Goal: Information Seeking & Learning: Find specific fact

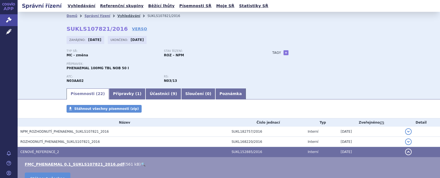
click at [121, 15] on link "Vyhledávání" at bounding box center [129, 16] width 23 height 4
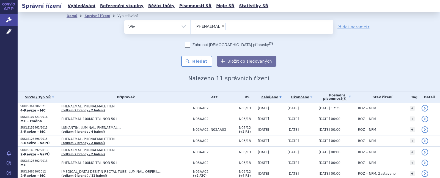
click at [222, 27] on span "×" at bounding box center [223, 25] width 3 height 3
click at [191, 27] on select "PHENAEMAL" at bounding box center [190, 27] width 0 height 14
select select
type input "mo"
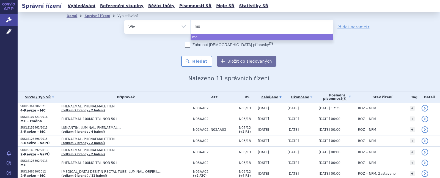
type input "mor"
type input "morf"
type input "morfi"
type input "[PERSON_NAME]"
select select "[PERSON_NAME]"
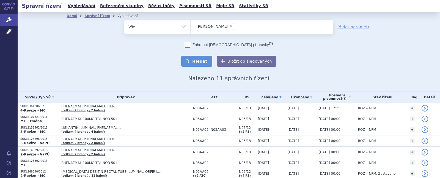
click at [200, 63] on button "Hledat" at bounding box center [196, 61] width 31 height 11
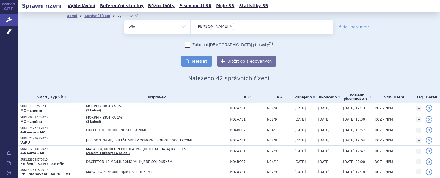
click at [203, 60] on button "Hledat" at bounding box center [196, 61] width 31 height 11
click at [230, 26] on span "×" at bounding box center [231, 25] width 3 height 3
click at [191, 26] on select "[PERSON_NAME]" at bounding box center [190, 27] width 0 height 14
select select
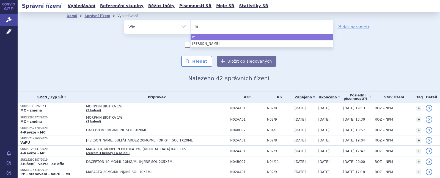
type input "mo"
type input "m"
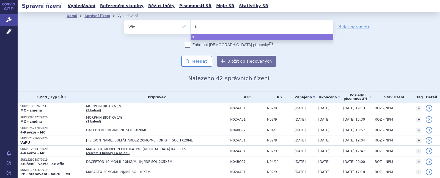
type input "se"
type input "sev"
type input "sevr"
type input "sevre"
type input "sevred"
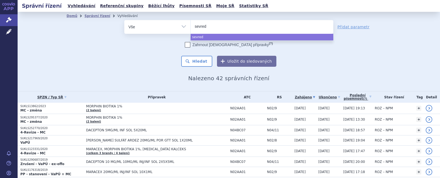
type input "sevredo"
type input "sevredol"
select select "sevredol"
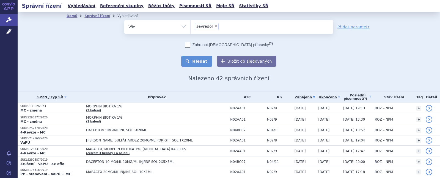
click at [205, 60] on button "Hledat" at bounding box center [196, 61] width 31 height 11
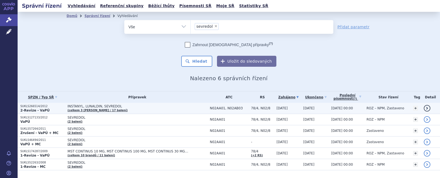
scroll to position [14, 0]
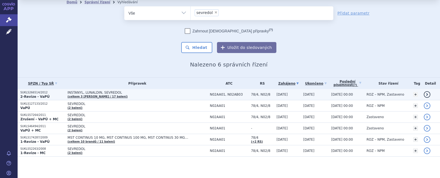
click at [94, 92] on span "INSTANYL, LUNALDIN, SEVREDOL" at bounding box center [137, 93] width 138 height 4
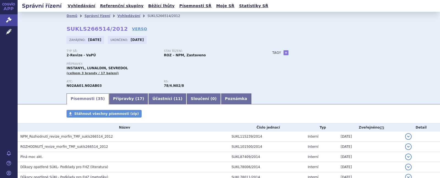
scroll to position [36, 0]
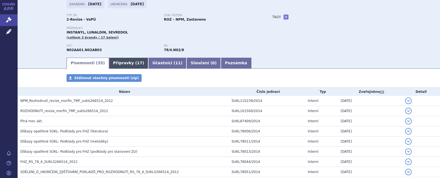
click at [121, 61] on link "Přípravky ( 17 )" at bounding box center [128, 63] width 39 height 11
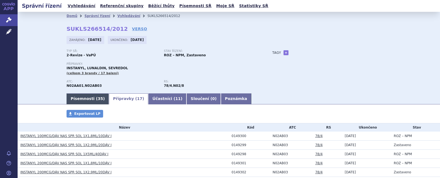
click at [88, 100] on link "Písemnosti ( 35 )" at bounding box center [88, 99] width 42 height 11
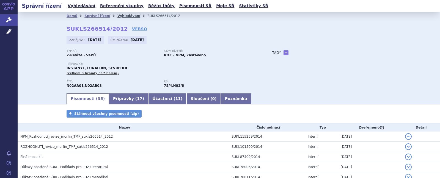
click at [123, 15] on link "Vyhledávání" at bounding box center [129, 16] width 23 height 4
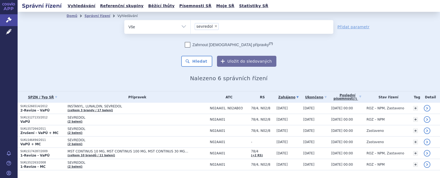
click at [216, 28] on li "× sevredol" at bounding box center [207, 26] width 24 height 7
click at [191, 28] on select "sevredol" at bounding box center [190, 27] width 0 height 14
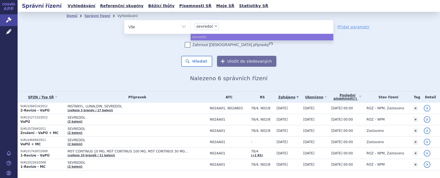
click at [214, 25] on span "×" at bounding box center [215, 25] width 3 height 3
click at [191, 25] on select "sevredol" at bounding box center [190, 27] width 0 height 14
select select
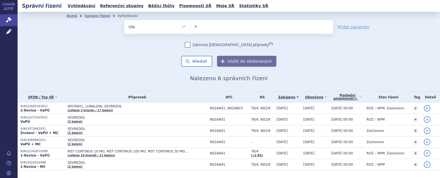
type input "mo"
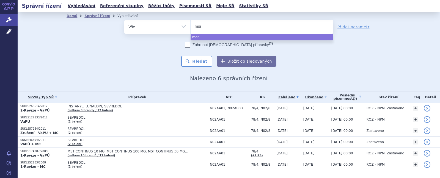
type input "morf"
type input "morfi"
type input "[PERSON_NAME]"
select select "[PERSON_NAME]"
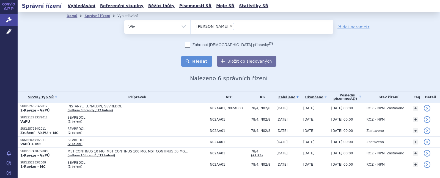
click at [202, 59] on button "Hledat" at bounding box center [196, 61] width 31 height 11
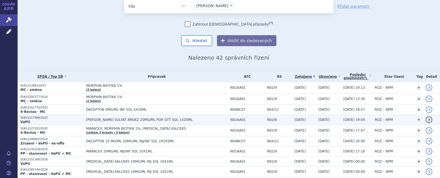
scroll to position [36, 0]
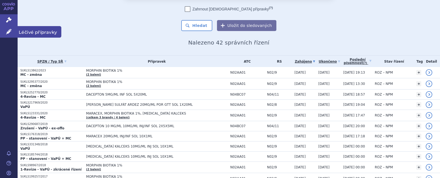
click at [7, 32] on icon at bounding box center [9, 32] width 6 height 6
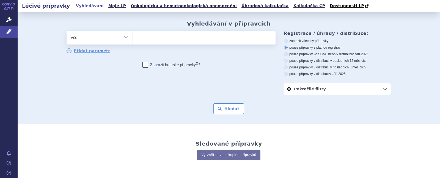
click at [147, 42] on ul at bounding box center [204, 37] width 143 height 12
click at [133, 42] on select at bounding box center [133, 38] width 0 height 14
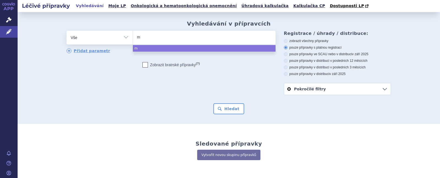
type input "mo"
type input "mor"
type input "morf"
type input "morfin"
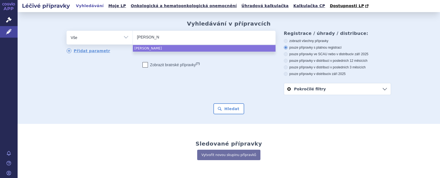
type input "morfin s"
type input "morfin su"
type input "morfin sulf"
type input "morfin sulfá"
type input "morfin sulfát"
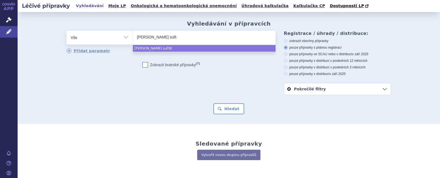
select select "morfin sulfát"
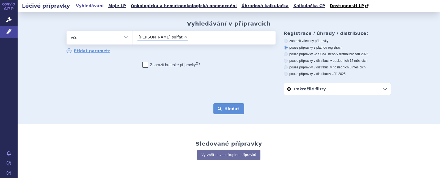
click at [220, 110] on button "Hledat" at bounding box center [229, 109] width 31 height 11
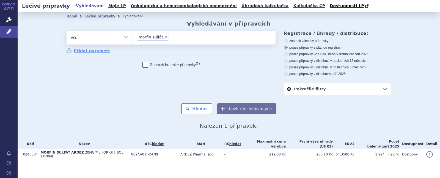
scroll to position [1, 0]
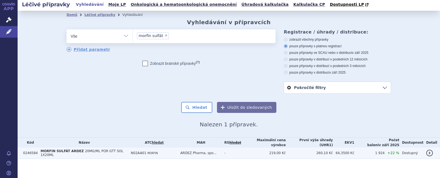
click at [101, 151] on span "20MG/ML POR GTT SOL 1X20ML" at bounding box center [81, 153] width 83 height 8
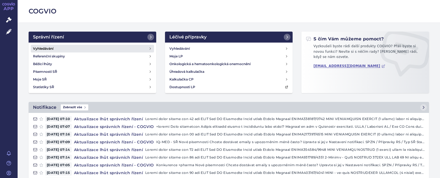
click at [41, 48] on h4 "Vyhledávání" at bounding box center [43, 49] width 20 height 6
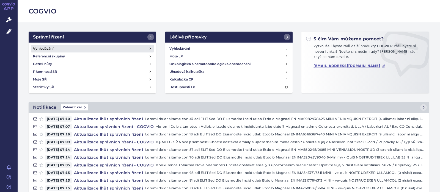
click at [48, 49] on h4 "Vyhledávání" at bounding box center [43, 49] width 20 height 6
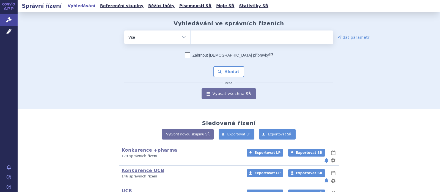
click at [199, 37] on ul at bounding box center [262, 37] width 143 height 12
click at [191, 37] on select at bounding box center [190, 37] width 0 height 14
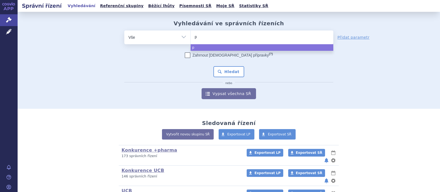
type input "pr"
type input "pro"
type input "pr"
type input "pri"
type input "primo"
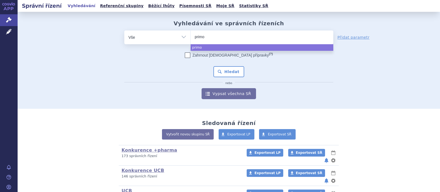
type input "primov"
type input "primovi"
type input "primovis"
type input "primovist"
select select "primovist"
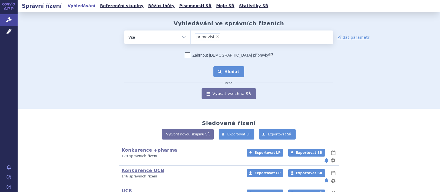
click at [224, 73] on button "Hledat" at bounding box center [229, 71] width 31 height 11
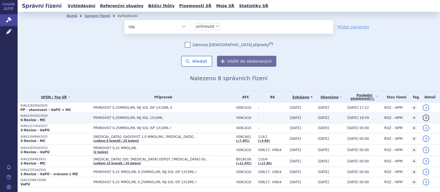
scroll to position [17, 0]
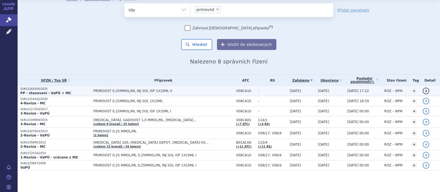
click at [120, 91] on span "PRIMOVIST 0,25MMOL/ML INJ SOL ISP 1X10ML II" at bounding box center [163, 91] width 138 height 4
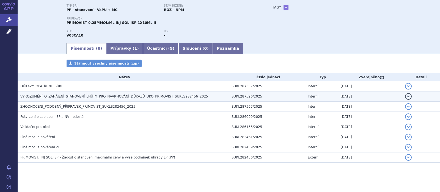
scroll to position [49, 0]
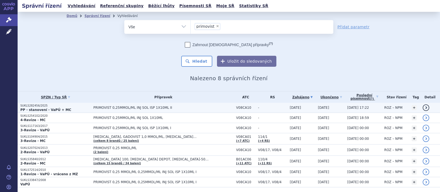
click at [134, 107] on span "PRIMOVIST 0,25MMOL/ML INJ SOL ISP 1X10ML II" at bounding box center [163, 108] width 138 height 4
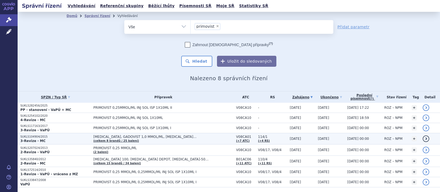
scroll to position [17, 0]
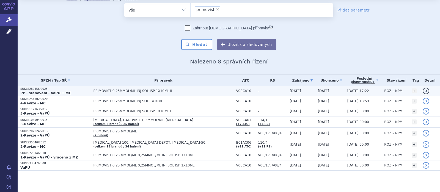
click at [41, 91] on strong "PP - stanovení - VaPÚ + MC" at bounding box center [45, 93] width 51 height 4
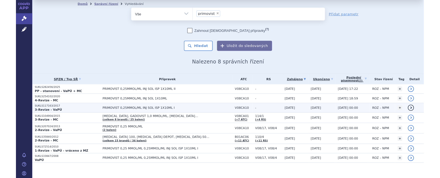
scroll to position [17, 0]
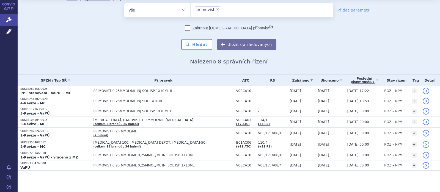
click at [222, 11] on input "primovist × primovist" at bounding box center [223, 9] width 3 height 7
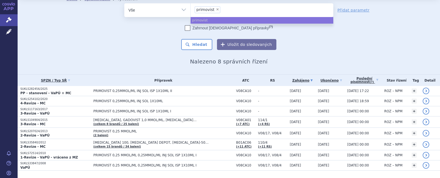
click at [234, 14] on ul "× primovist" at bounding box center [262, 9] width 143 height 12
click at [191, 14] on select "primovist" at bounding box center [190, 10] width 0 height 14
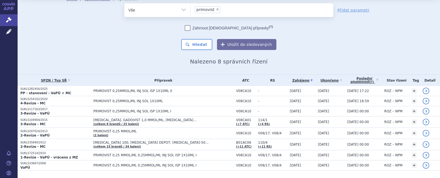
click at [216, 11] on span "×" at bounding box center [217, 9] width 3 height 3
click at [191, 11] on select "primovist" at bounding box center [190, 10] width 0 height 14
select select
select select "Omniscan"
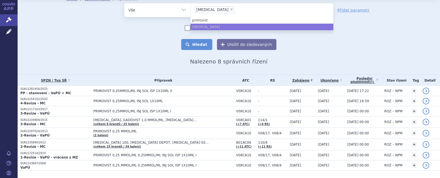
click at [204, 45] on button "Hledat" at bounding box center [196, 44] width 31 height 11
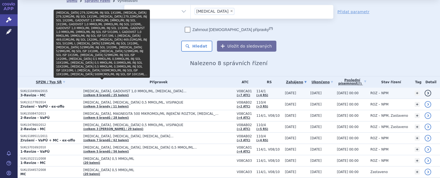
scroll to position [36, 0]
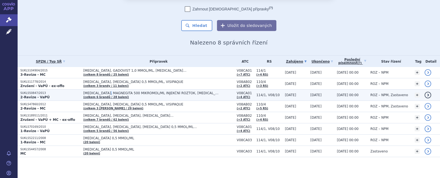
click at [112, 93] on span "[MEDICAL_DATA], MAGNEGITA 500 MIKROMOL/ML INJEKČNÍ ROZTOK, [MEDICAL_DATA]…" at bounding box center [152, 93] width 138 height 4
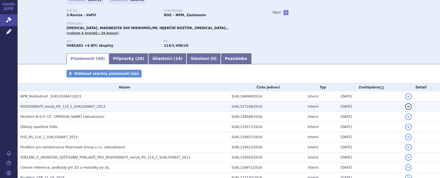
scroll to position [72, 0]
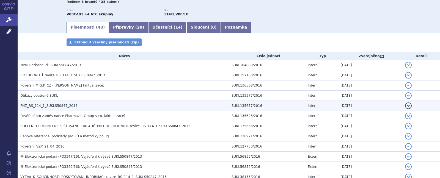
click at [48, 105] on span "FHZ_RS_114_1_SUKLS50847_2013" at bounding box center [48, 106] width 57 height 4
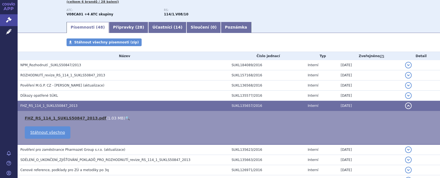
click at [54, 118] on link "FHZ_RS_114_1_SUKLS50847_2013.pdf" at bounding box center [66, 118] width 82 height 4
